Goal: Task Accomplishment & Management: Manage account settings

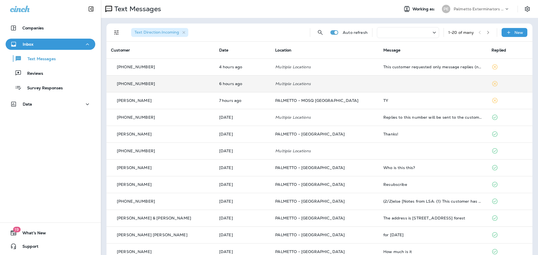
click at [392, 87] on td at bounding box center [433, 83] width 108 height 17
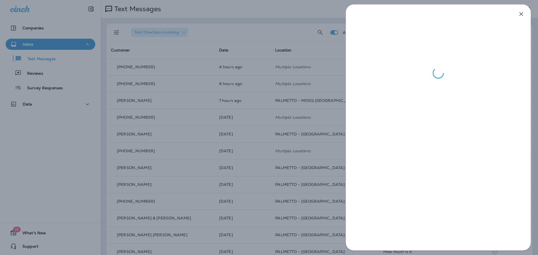
click at [307, 94] on div at bounding box center [269, 127] width 538 height 255
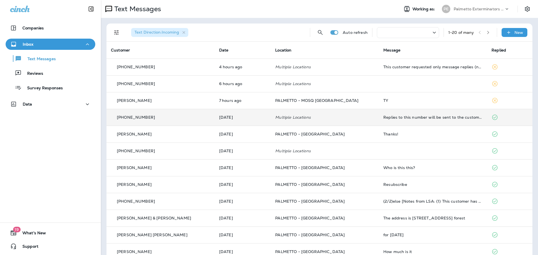
click at [271, 113] on td "Multiple Locations" at bounding box center [325, 117] width 108 height 17
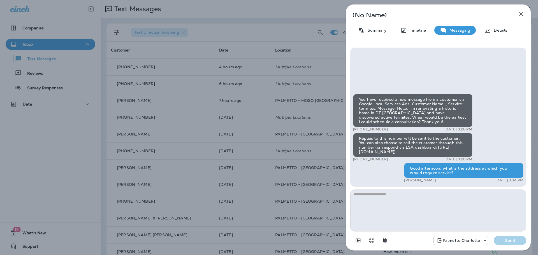
click at [44, 129] on div "(No Name) Summary Timeline Messaging Details You have received a new message fr…" at bounding box center [269, 127] width 538 height 255
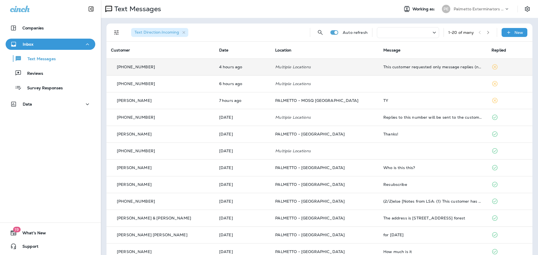
click at [174, 71] on td "[PHONE_NUMBER]" at bounding box center [160, 67] width 108 height 17
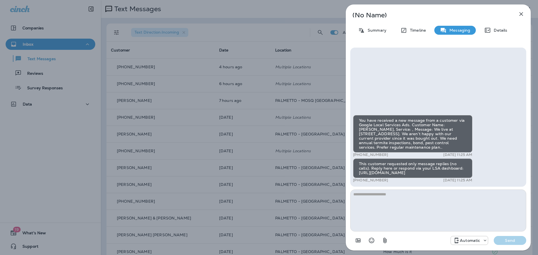
click at [126, 114] on div "(No Name) Summary Timeline Messaging Details You have received a new message fr…" at bounding box center [269, 127] width 538 height 255
